Goal: Information Seeking & Learning: Learn about a topic

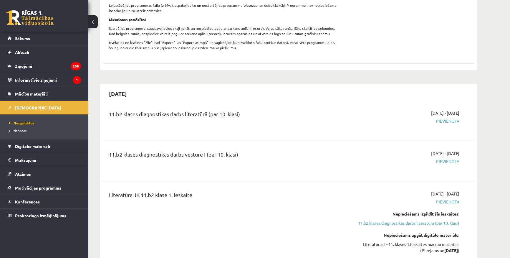
scroll to position [107, 0]
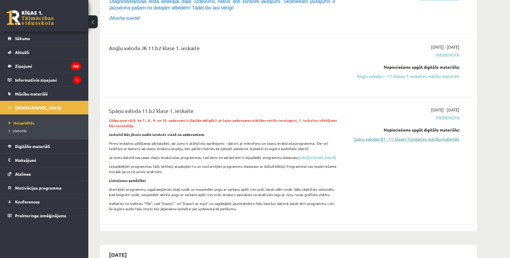
click at [427, 137] on link "Spāņu valodas B1 - 11. klases 1.ieskaites mācību materiāls" at bounding box center [403, 139] width 111 height 6
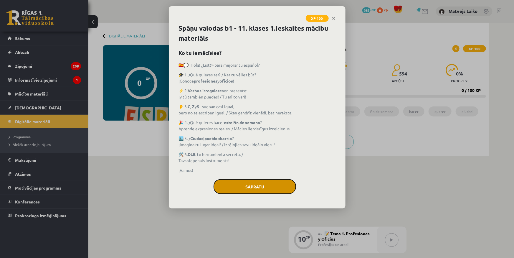
click at [257, 184] on button "Sapratu" at bounding box center [255, 186] width 82 height 15
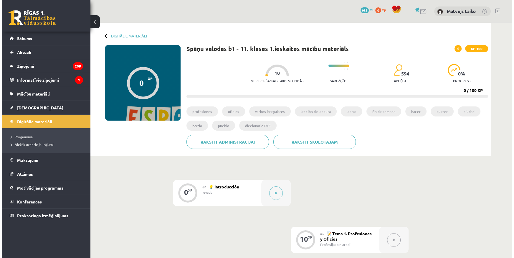
scroll to position [27, 0]
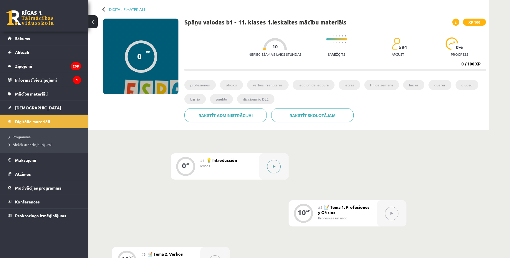
click at [277, 166] on button at bounding box center [274, 167] width 14 height 14
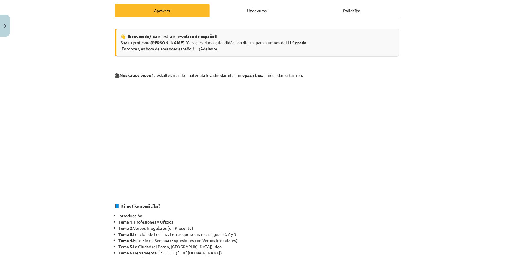
scroll to position [82, 0]
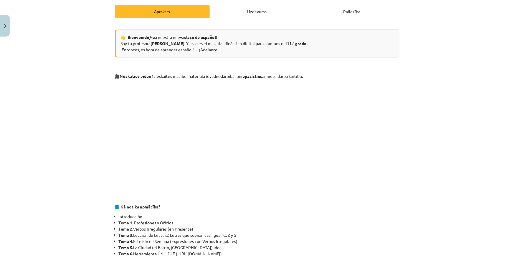
click at [118, 42] on div "👋 ¡ Bienvenido/-a a nuestra nueva clase de español ! Soy tu profesora [PERSON_N…" at bounding box center [257, 43] width 285 height 28
click at [182, 42] on div "👋 ¡ Bienvenido/-a a nuestra nueva clase de español ! Soy tu profesora [PERSON_N…" at bounding box center [257, 43] width 285 height 28
